Goal: Task Accomplishment & Management: Manage account settings

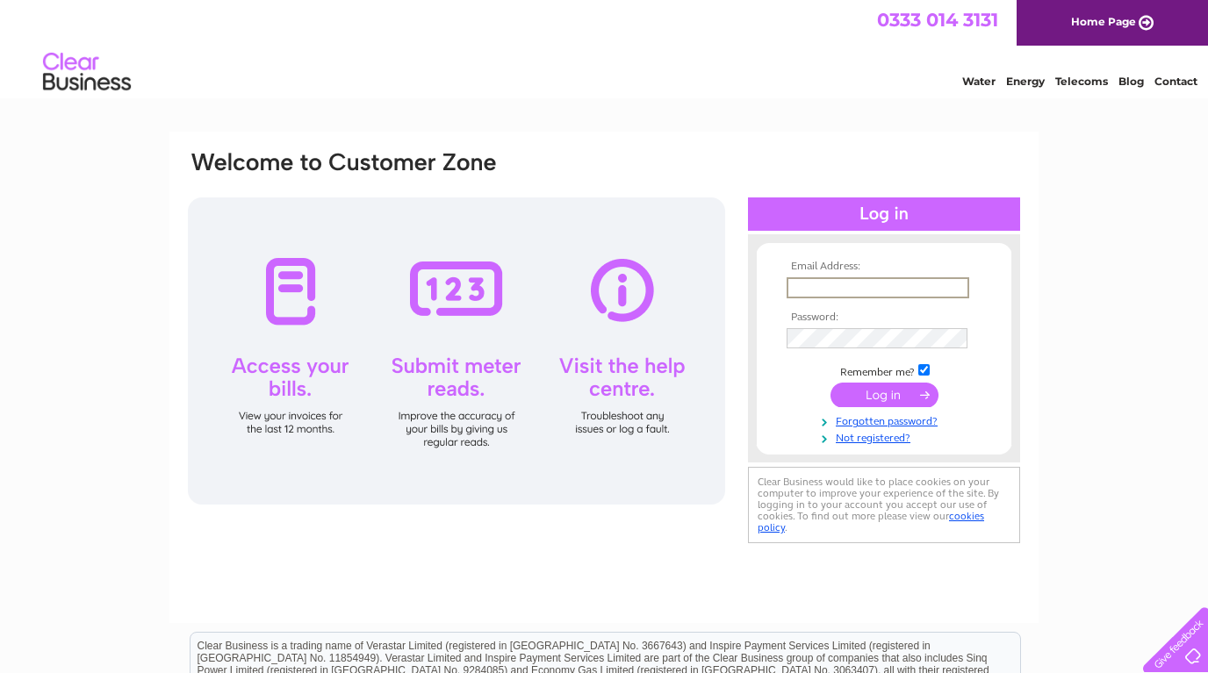
type input "[EMAIL_ADDRESS][DOMAIN_NAME]"
click at [884, 393] on input "submit" at bounding box center [884, 395] width 108 height 25
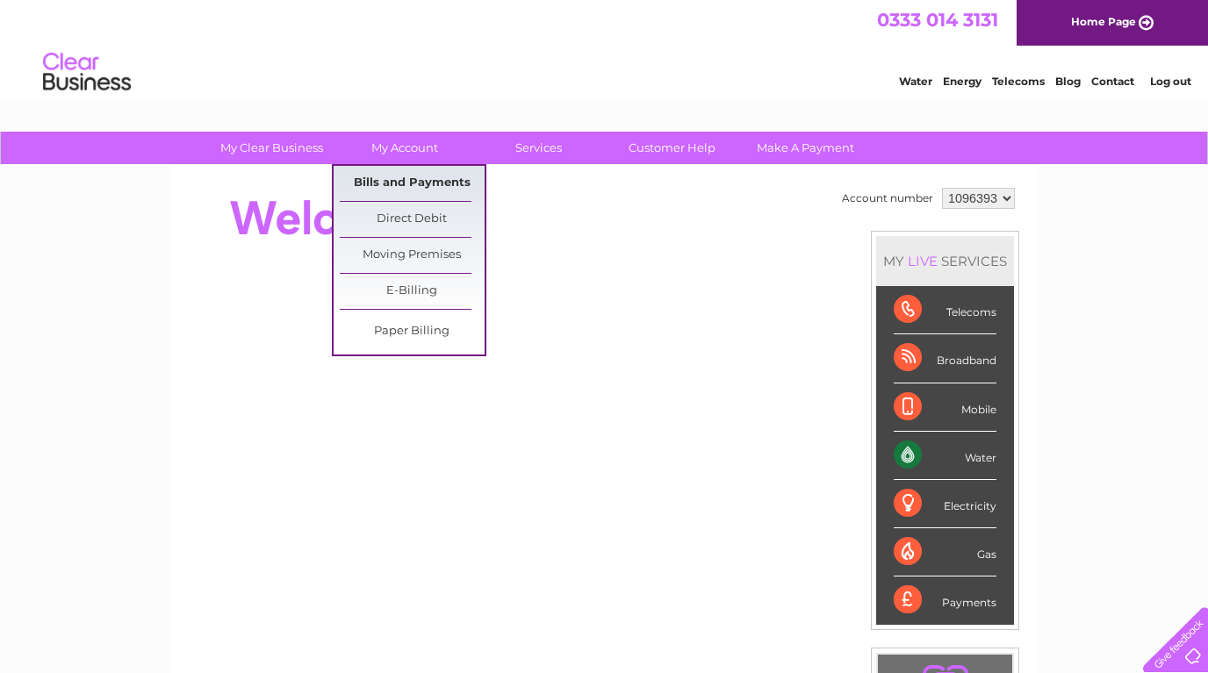
click at [376, 176] on link "Bills and Payments" at bounding box center [412, 183] width 145 height 35
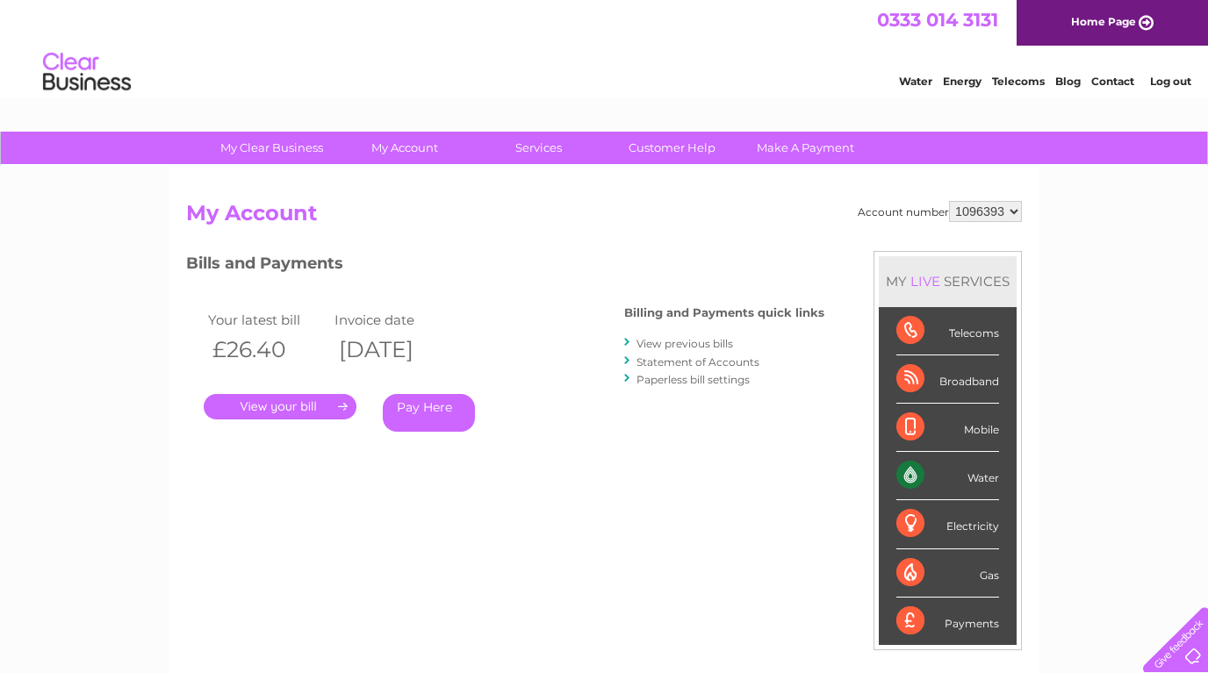
click at [276, 399] on link "." at bounding box center [280, 406] width 153 height 25
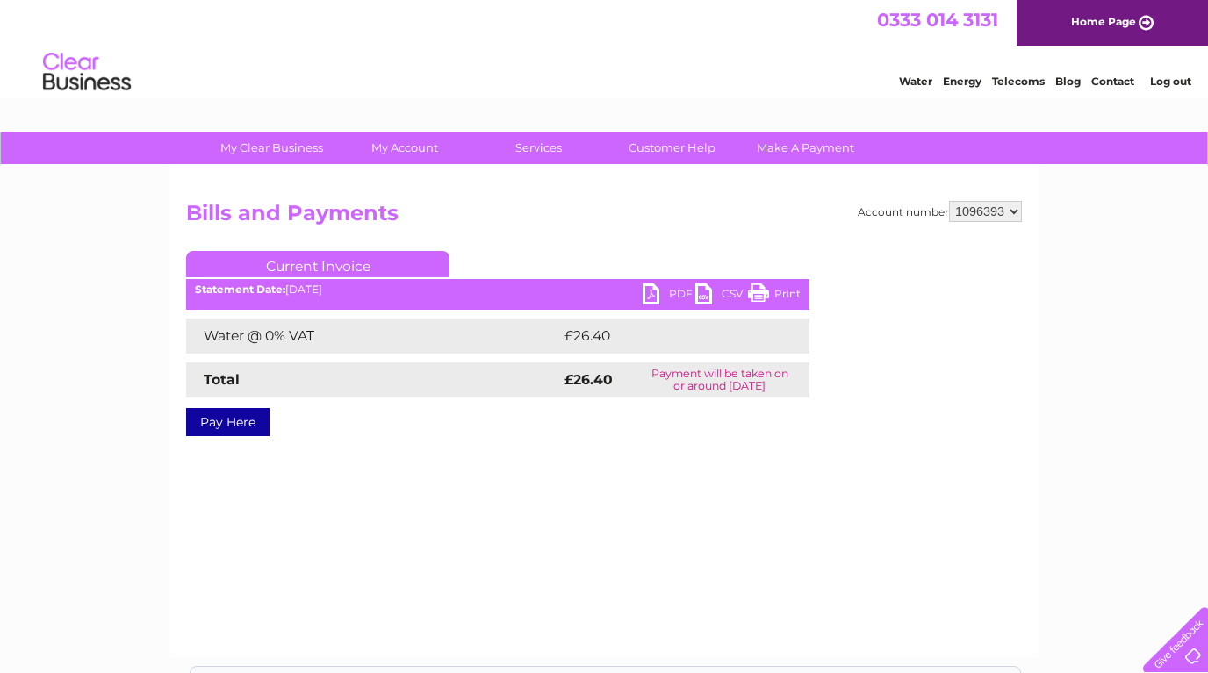
click at [648, 296] on link "PDF" at bounding box center [668, 295] width 53 height 25
